Goal: Task Accomplishment & Management: Use online tool/utility

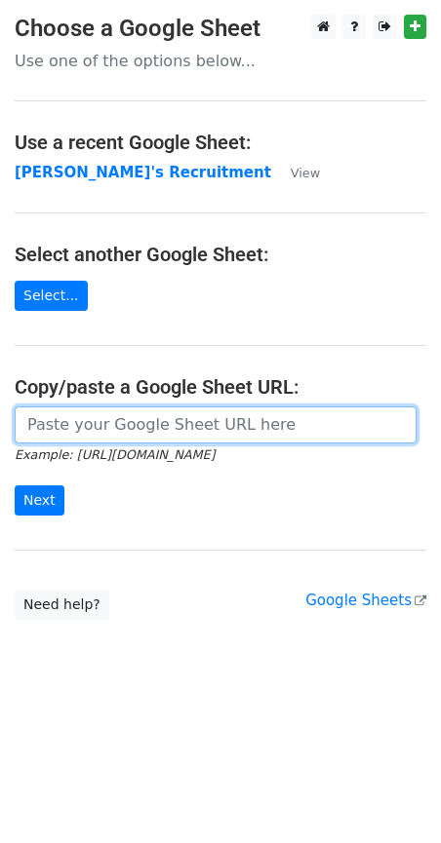
click at [59, 426] on input "url" at bounding box center [216, 425] width 402 height 37
paste input "https://docs.google.com/spreadsheets/d/1Cr9APMfEyBzomlp0d5nIDRAmjV2mnvwC1MH092O…"
type input "https://docs.google.com/spreadsheets/d/1Cr9APMfEyBzomlp0d5nIDRAmjV2mnvwC1MH092O…"
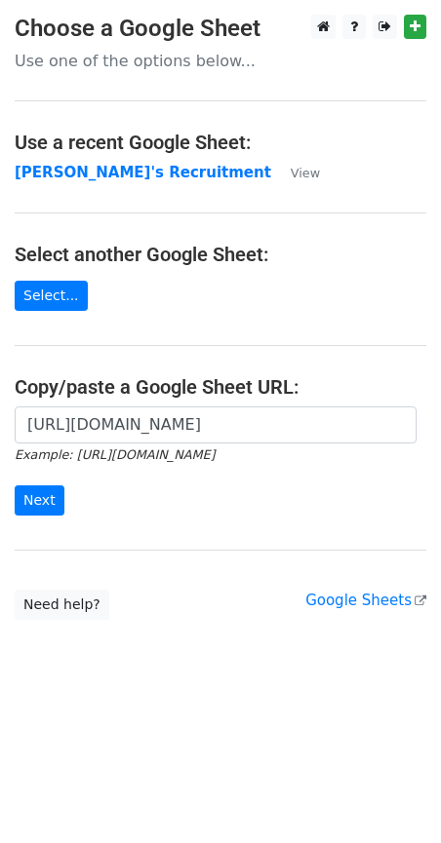
scroll to position [0, 0]
click at [45, 499] on input "Next" at bounding box center [40, 501] width 50 height 30
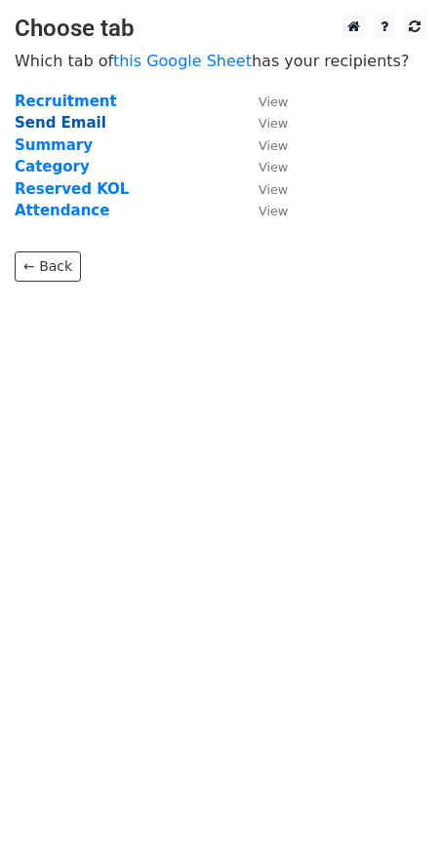
click at [31, 126] on strong "Send Email" at bounding box center [61, 123] width 92 height 18
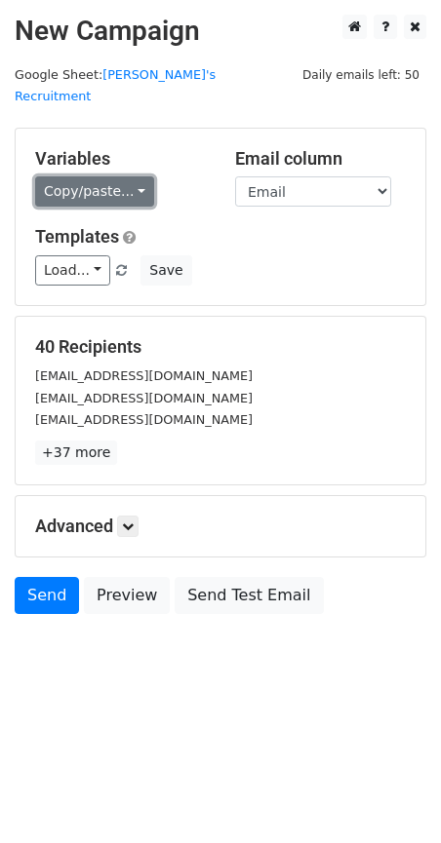
click at [137, 176] on link "Copy/paste..." at bounding box center [94, 191] width 119 height 30
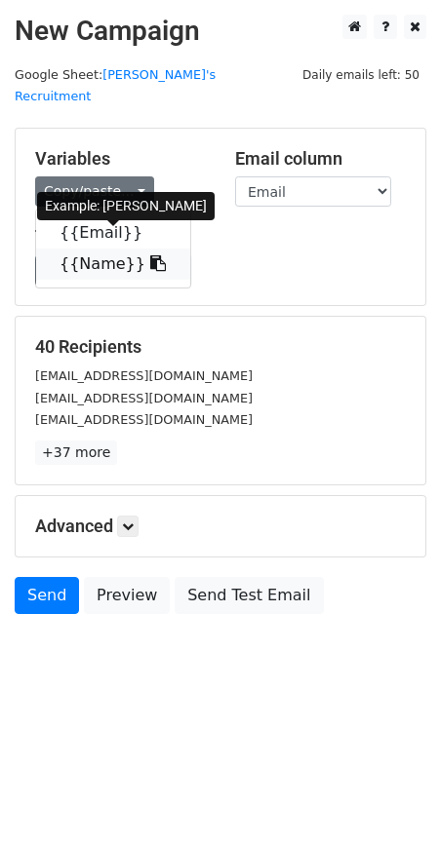
click at [150, 255] on icon at bounding box center [158, 263] width 16 height 16
